Goal: Task Accomplishment & Management: Complete application form

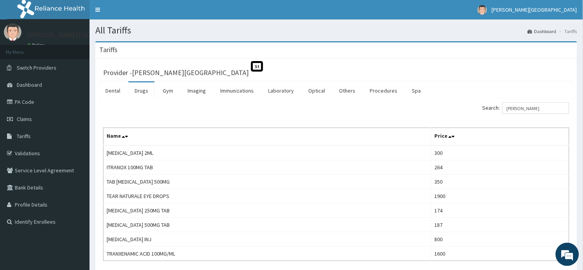
click at [28, 103] on link "PA Code" at bounding box center [44, 101] width 89 height 17
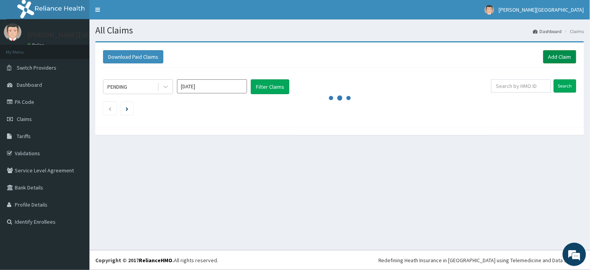
click at [559, 53] on link "Add Claim" at bounding box center [559, 56] width 33 height 13
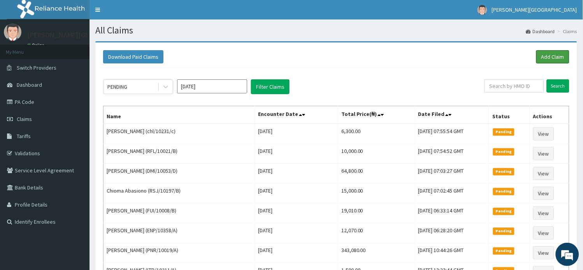
click at [557, 59] on link "Add Claim" at bounding box center [552, 56] width 33 height 13
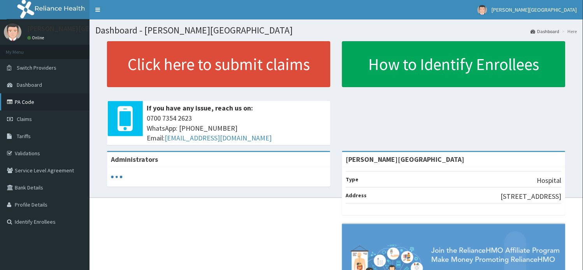
click at [24, 102] on link "PA Code" at bounding box center [44, 101] width 89 height 17
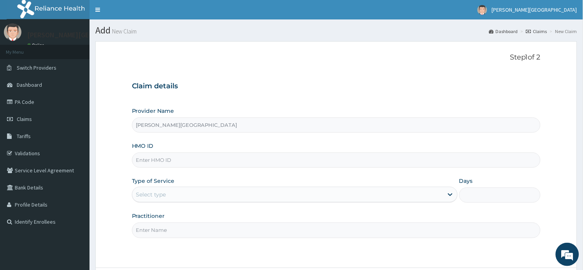
click at [179, 158] on input "HMO ID" at bounding box center [336, 159] width 409 height 15
paste input "RSJ/10197/B"
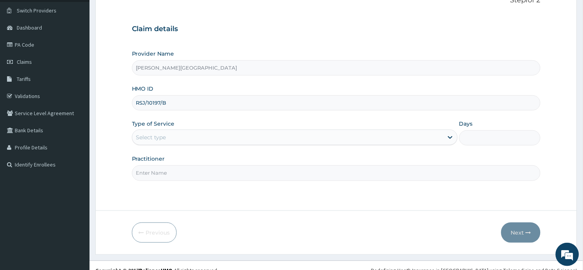
scroll to position [68, 0]
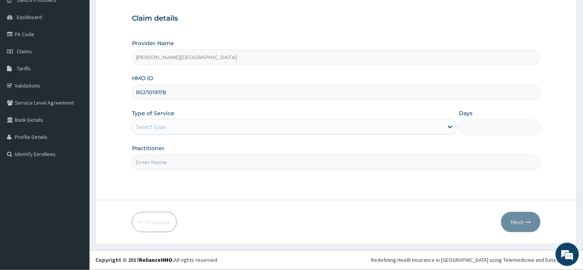
drag, startPoint x: 183, startPoint y: 93, endPoint x: 170, endPoint y: 93, distance: 13.2
click at [170, 93] on input "RSJ/10197/B" at bounding box center [336, 92] width 409 height 15
type input "RSJ/10197/B"
click at [172, 127] on div "Select type" at bounding box center [287, 127] width 311 height 12
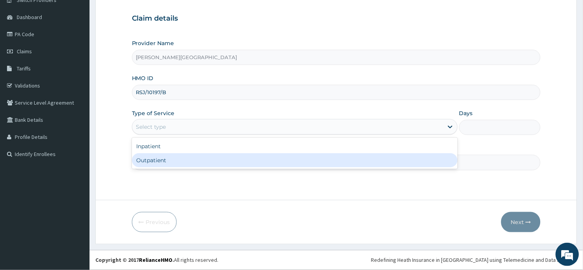
scroll to position [0, 0]
click at [172, 163] on div "Outpatient" at bounding box center [295, 160] width 326 height 14
type input "1"
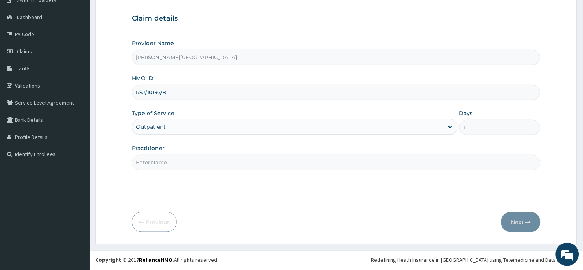
click at [172, 163] on input "Practitioner" at bounding box center [336, 162] width 409 height 15
type input "a"
type input "AA"
click at [512, 224] on button "Next" at bounding box center [520, 222] width 39 height 20
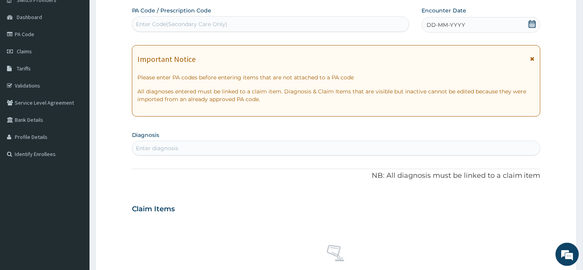
click at [203, 16] on div "PA Code / Prescription Code Enter Code(Secondary Care Only)" at bounding box center [270, 19] width 277 height 25
click at [203, 19] on div "Enter Code(Secondary Care Only)" at bounding box center [270, 24] width 277 height 12
paste input "PA/98E009"
type input "PA/98E009"
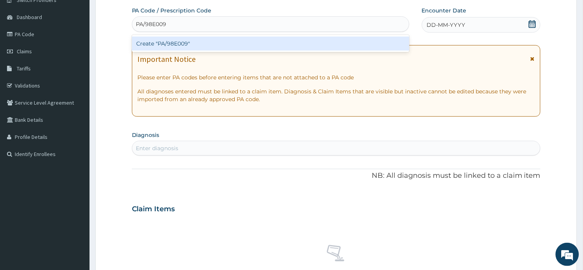
click at [207, 44] on div "Create "PA/98E009"" at bounding box center [270, 44] width 277 height 14
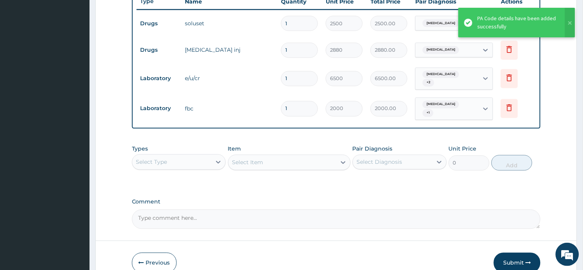
scroll to position [337, 0]
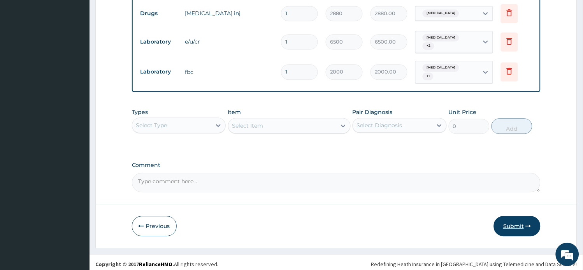
click at [516, 224] on button "Submit" at bounding box center [517, 226] width 47 height 20
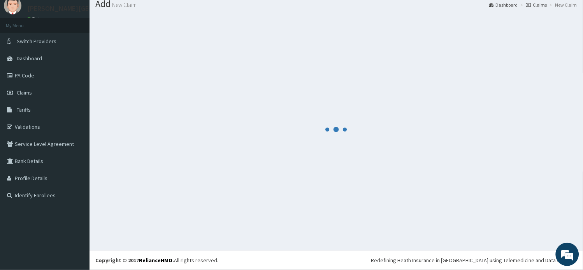
scroll to position [26, 0]
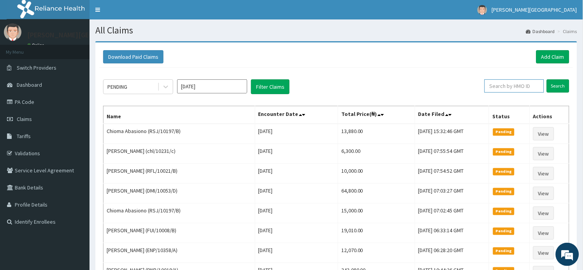
click at [511, 87] on input "text" at bounding box center [514, 85] width 60 height 13
paste input "SZA/10001/C"
type input "SZA/10001/C"
click at [560, 88] on input "Search" at bounding box center [557, 85] width 23 height 13
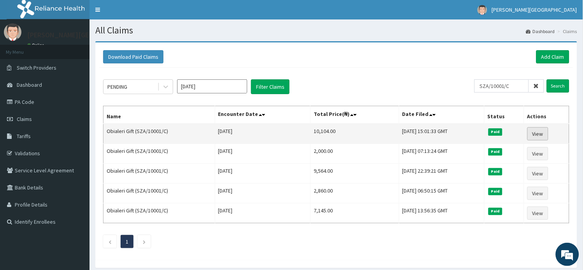
click at [544, 136] on link "View" at bounding box center [537, 133] width 21 height 13
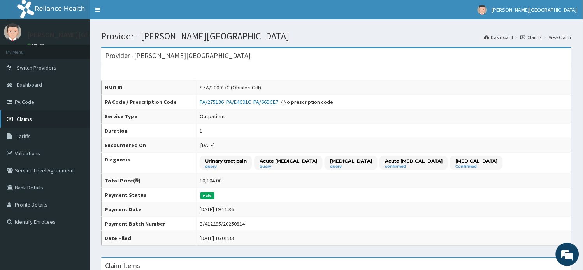
click at [30, 119] on span "Claims" at bounding box center [24, 119] width 15 height 7
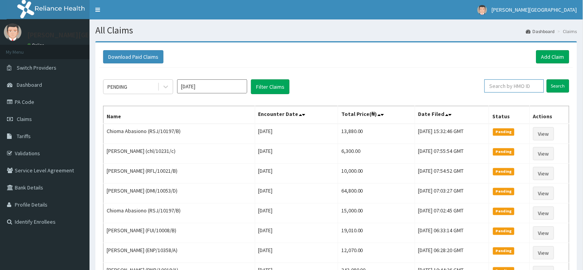
click at [510, 86] on input "text" at bounding box center [514, 85] width 60 height 13
paste input "GMT/10431/C"
type input "GMT/10431/C"
click at [558, 88] on input "Search" at bounding box center [557, 85] width 23 height 13
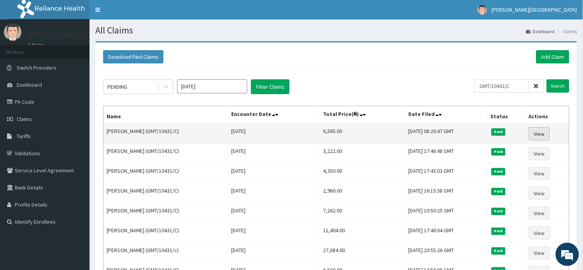
click at [540, 133] on link "View" at bounding box center [539, 133] width 21 height 13
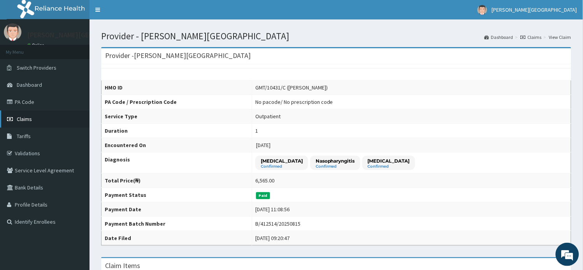
click at [26, 116] on span "Claims" at bounding box center [24, 119] width 15 height 7
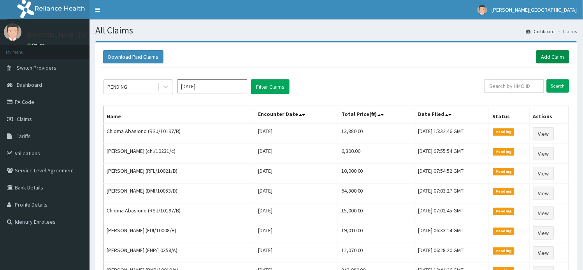
click at [554, 53] on link "Add Claim" at bounding box center [552, 56] width 33 height 13
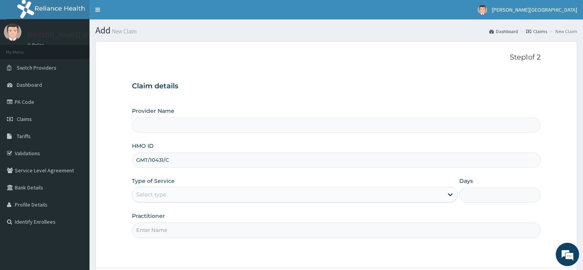
type input "[PERSON_NAME][GEOGRAPHIC_DATA]"
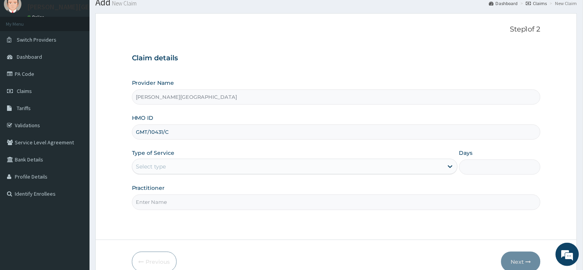
scroll to position [43, 0]
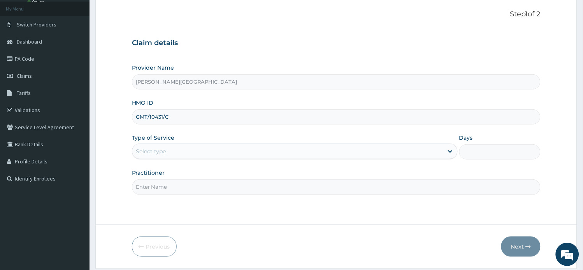
type input "GMT/10431/C"
click at [206, 153] on div "Select type" at bounding box center [287, 151] width 311 height 12
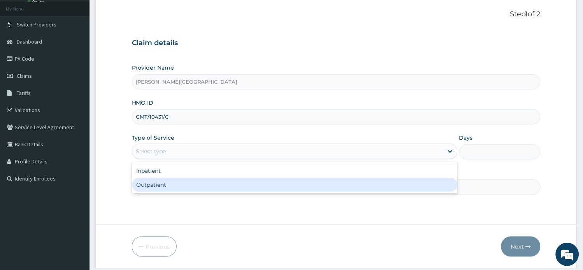
click at [200, 189] on div "Outpatient" at bounding box center [295, 185] width 326 height 14
type input "1"
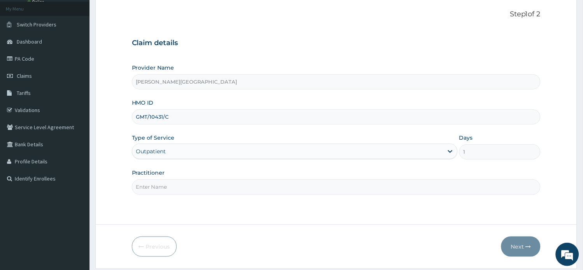
click at [200, 189] on input "Practitioner" at bounding box center [336, 186] width 409 height 15
type input "AA"
click at [513, 249] on button "Next" at bounding box center [520, 246] width 39 height 20
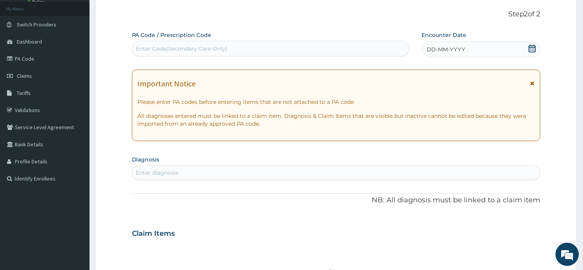
click at [537, 86] on div "Important Notice Please enter PA codes before entering items that are not attac…" at bounding box center [336, 106] width 409 height 72
click at [533, 82] on icon at bounding box center [532, 83] width 4 height 5
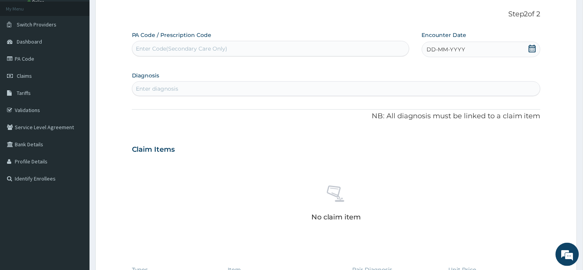
scroll to position [0, 0]
click at [271, 50] on div "Enter Code(Secondary Care Only)" at bounding box center [270, 48] width 277 height 12
paste input "PA/1F3AD2"
type input "PA/1F3AD2"
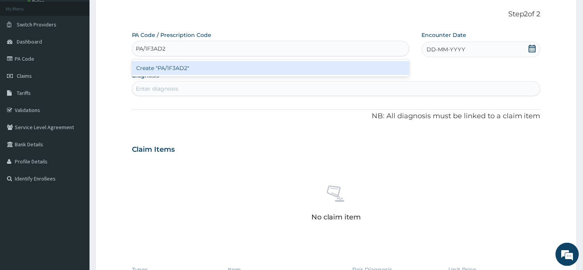
click at [243, 71] on div "Create "PA/1F3AD2"" at bounding box center [270, 68] width 277 height 14
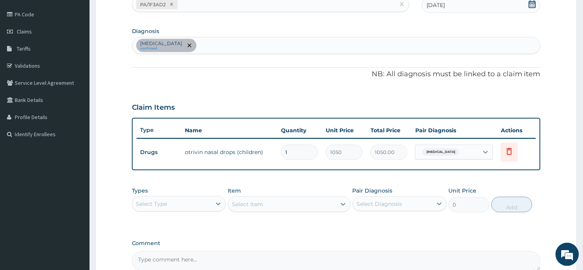
scroll to position [169, 0]
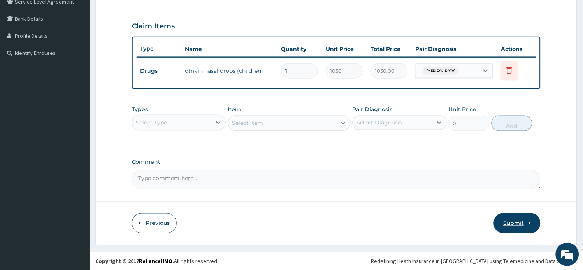
click at [510, 223] on button "Submit" at bounding box center [517, 223] width 47 height 20
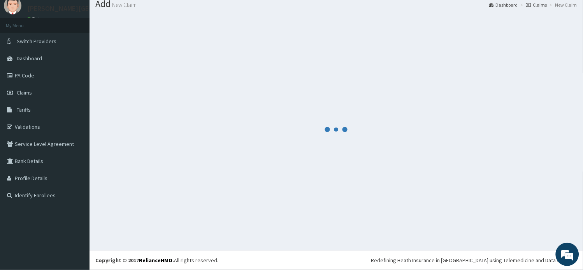
scroll to position [26, 0]
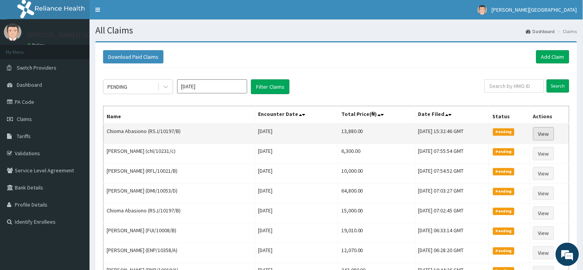
click at [549, 133] on link "View" at bounding box center [543, 133] width 21 height 13
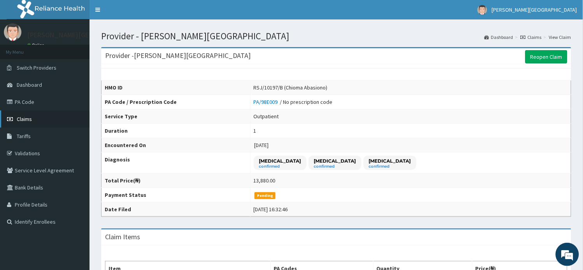
click at [25, 119] on span "Claims" at bounding box center [24, 119] width 15 height 7
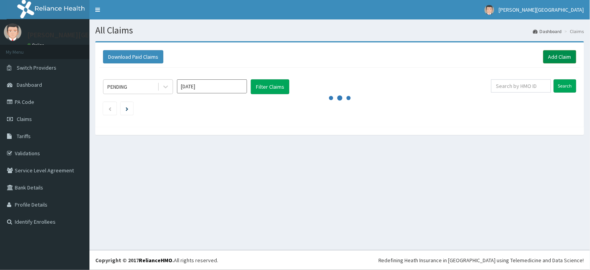
click at [558, 58] on link "Add Claim" at bounding box center [559, 56] width 33 height 13
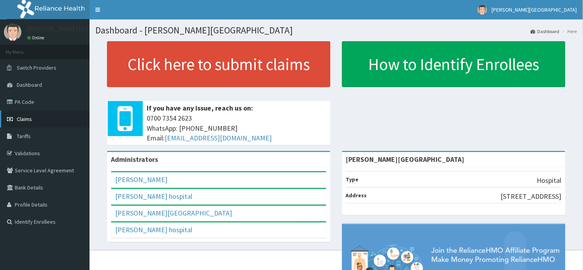
click at [28, 113] on link "Claims" at bounding box center [44, 118] width 89 height 17
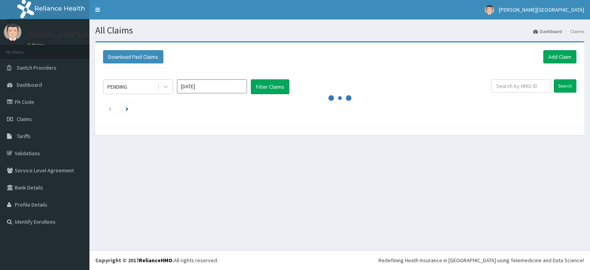
click at [562, 56] on link "Add Claim" at bounding box center [559, 56] width 33 height 13
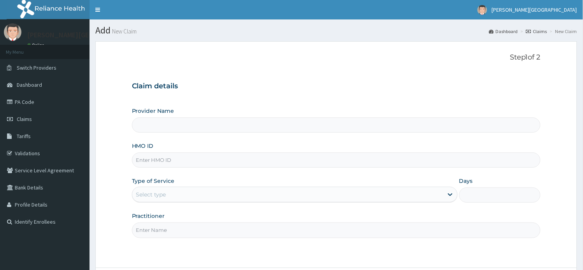
click at [164, 161] on input "HMO ID" at bounding box center [336, 159] width 409 height 15
paste input "RSJ/10197/c"
type input "RSJ/10197/c"
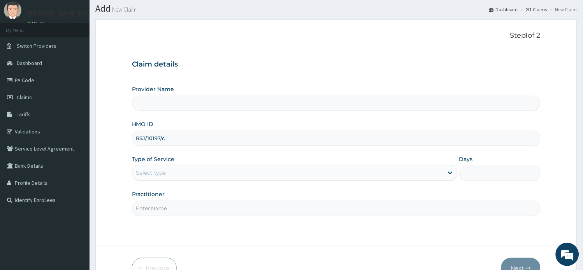
scroll to position [43, 0]
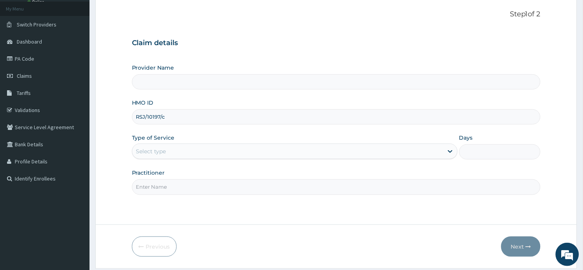
type input "[PERSON_NAME][GEOGRAPHIC_DATA]"
type input "RSJ/10197/c"
click at [192, 152] on div "Select type" at bounding box center [287, 151] width 311 height 12
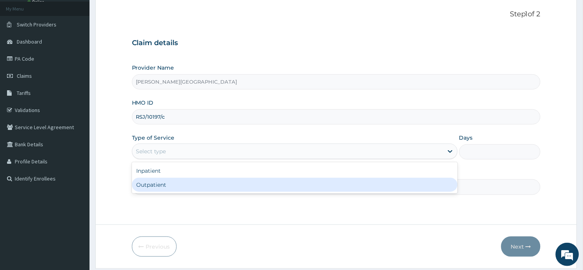
click at [191, 185] on div "Outpatient" at bounding box center [295, 185] width 326 height 14
type input "1"
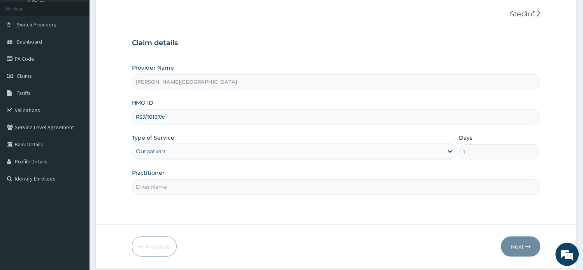
click at [192, 186] on input "Practitioner" at bounding box center [336, 186] width 409 height 15
type input "AA"
click at [511, 249] on button "Next" at bounding box center [520, 246] width 39 height 20
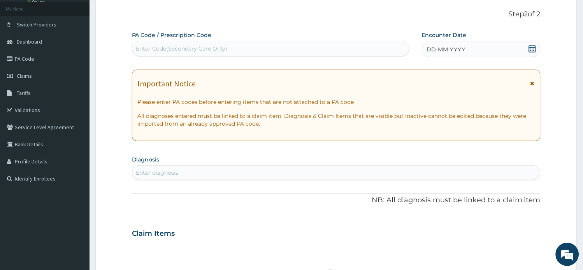
click at [188, 52] on div "Enter Code(Secondary Care Only)" at bounding box center [181, 49] width 91 height 8
paste input "PA/DDD015"
type input "PA/DDD015"
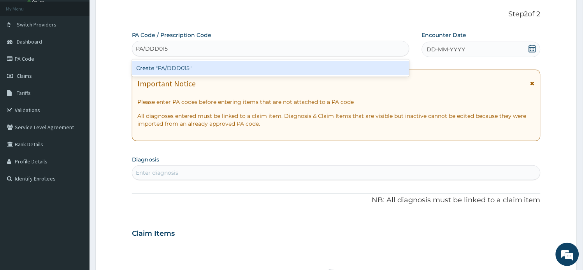
click at [195, 70] on div "Create "PA/DDD015"" at bounding box center [270, 68] width 277 height 14
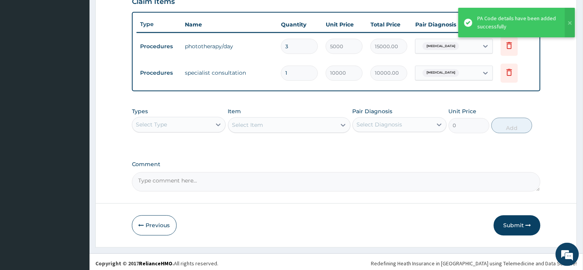
scroll to position [280, 0]
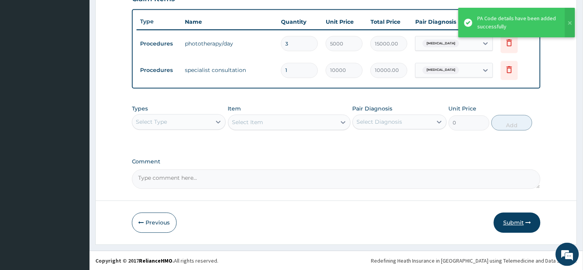
click at [507, 223] on button "Submit" at bounding box center [517, 223] width 47 height 20
